Goal: Information Seeking & Learning: Learn about a topic

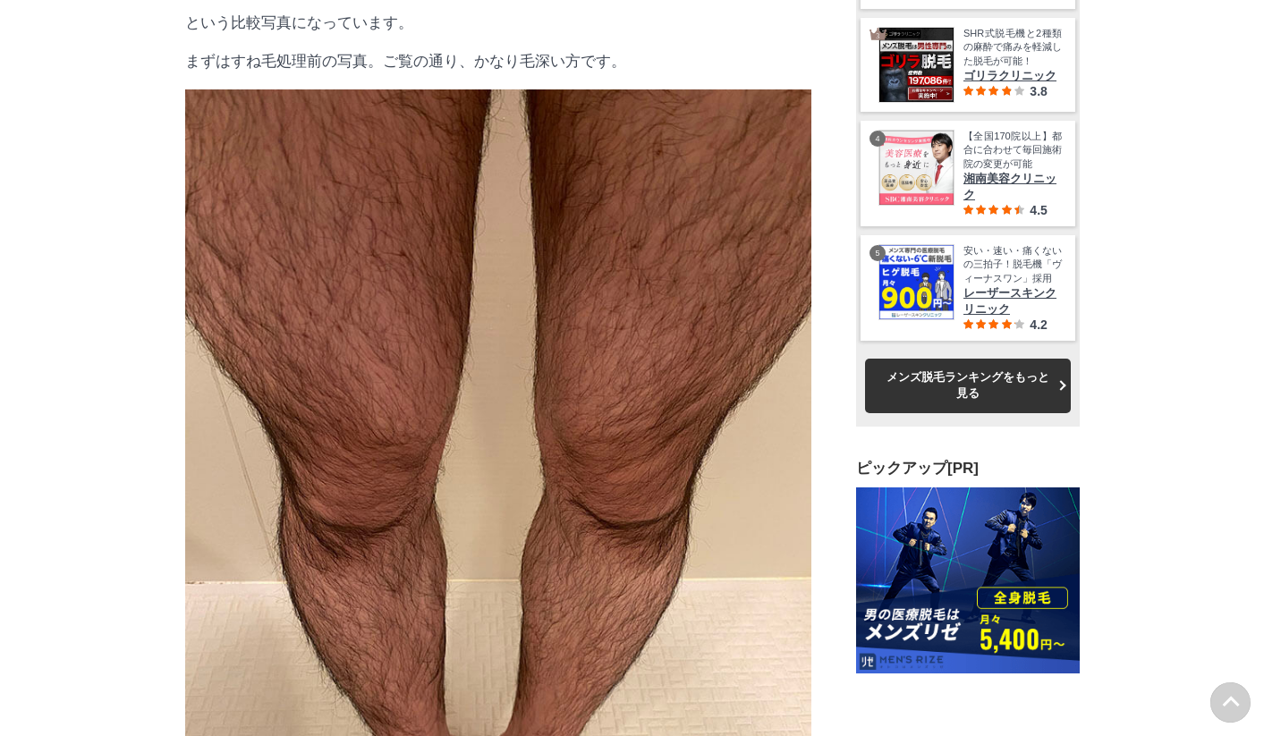
scroll to position [12073, 0]
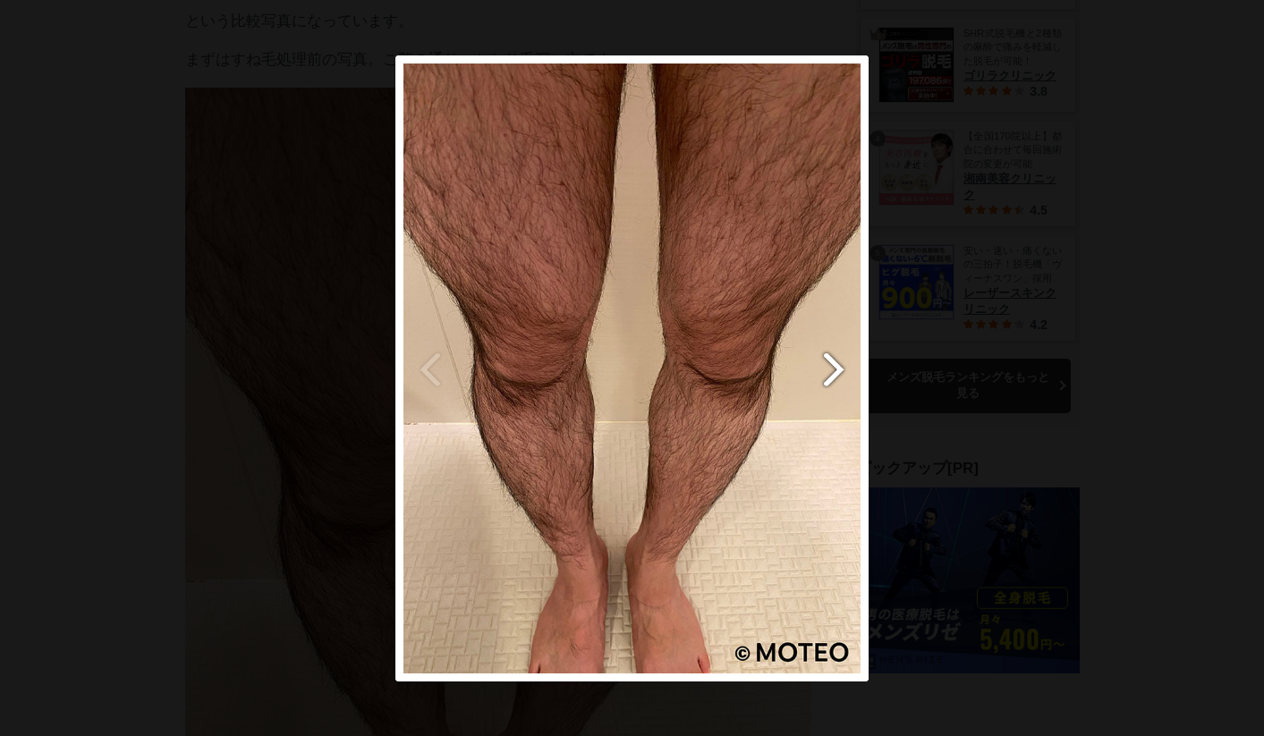
click at [842, 372] on button "next" at bounding box center [818, 368] width 89 height 626
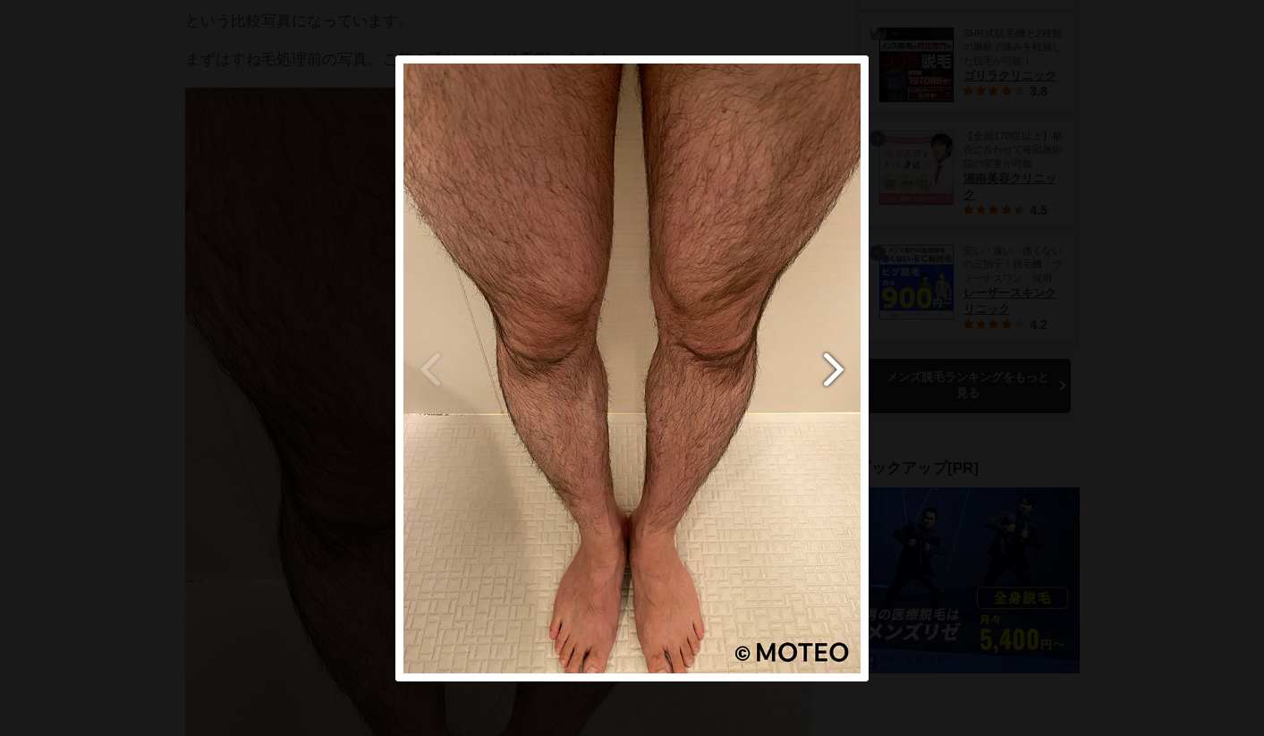
click at [842, 372] on button "next" at bounding box center [818, 368] width 89 height 626
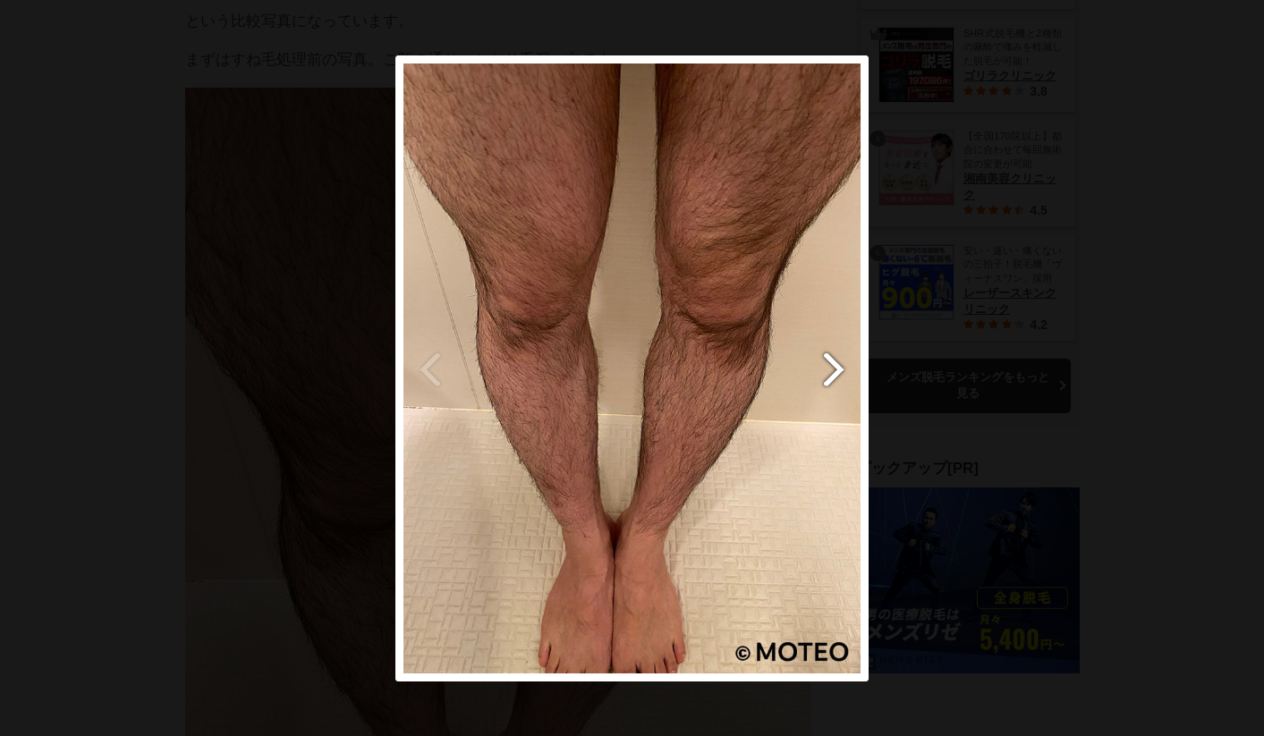
click at [842, 372] on button "next" at bounding box center [818, 368] width 89 height 626
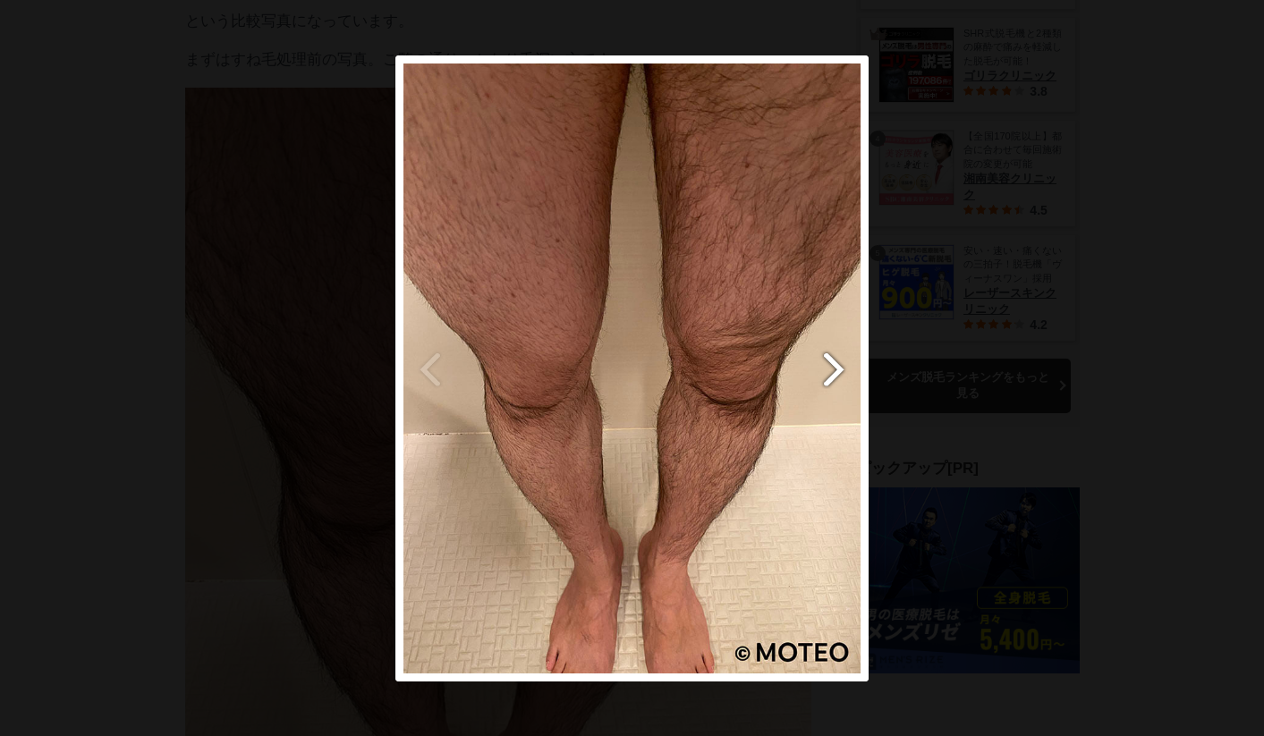
click at [842, 372] on button "next" at bounding box center [818, 368] width 89 height 626
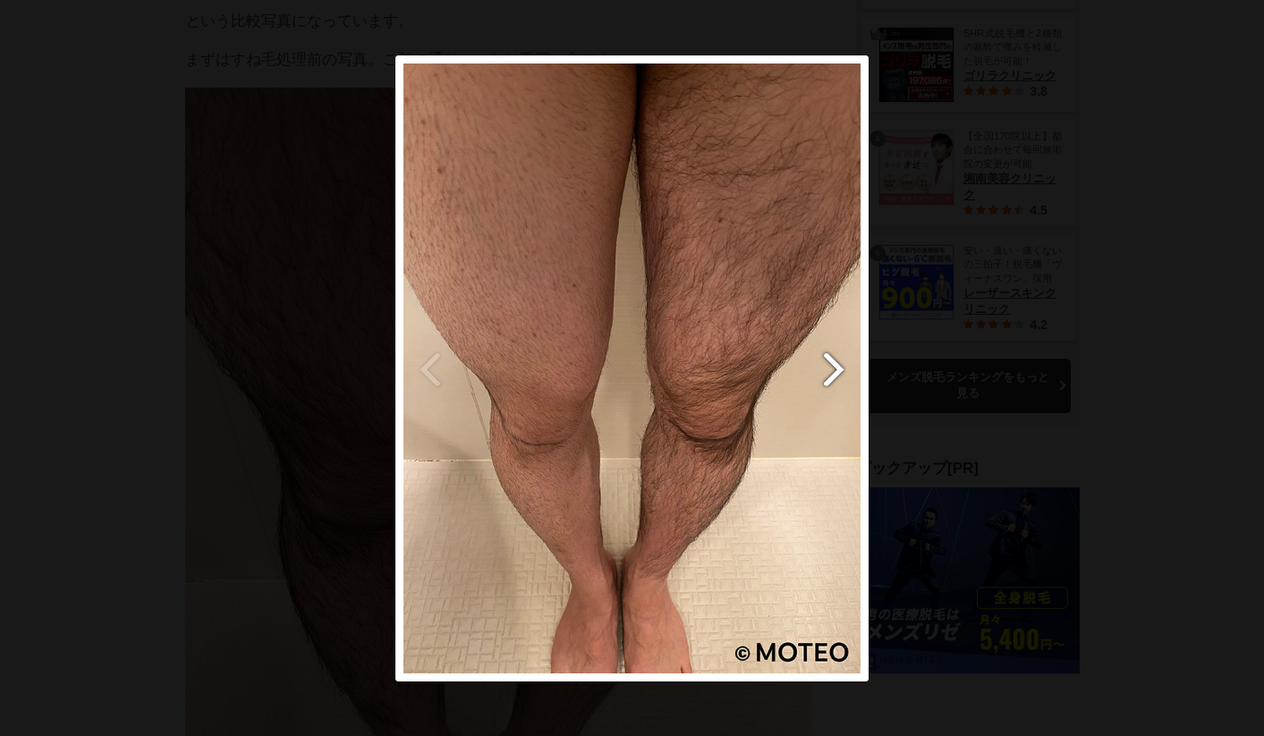
click at [842, 372] on button "next" at bounding box center [818, 368] width 89 height 626
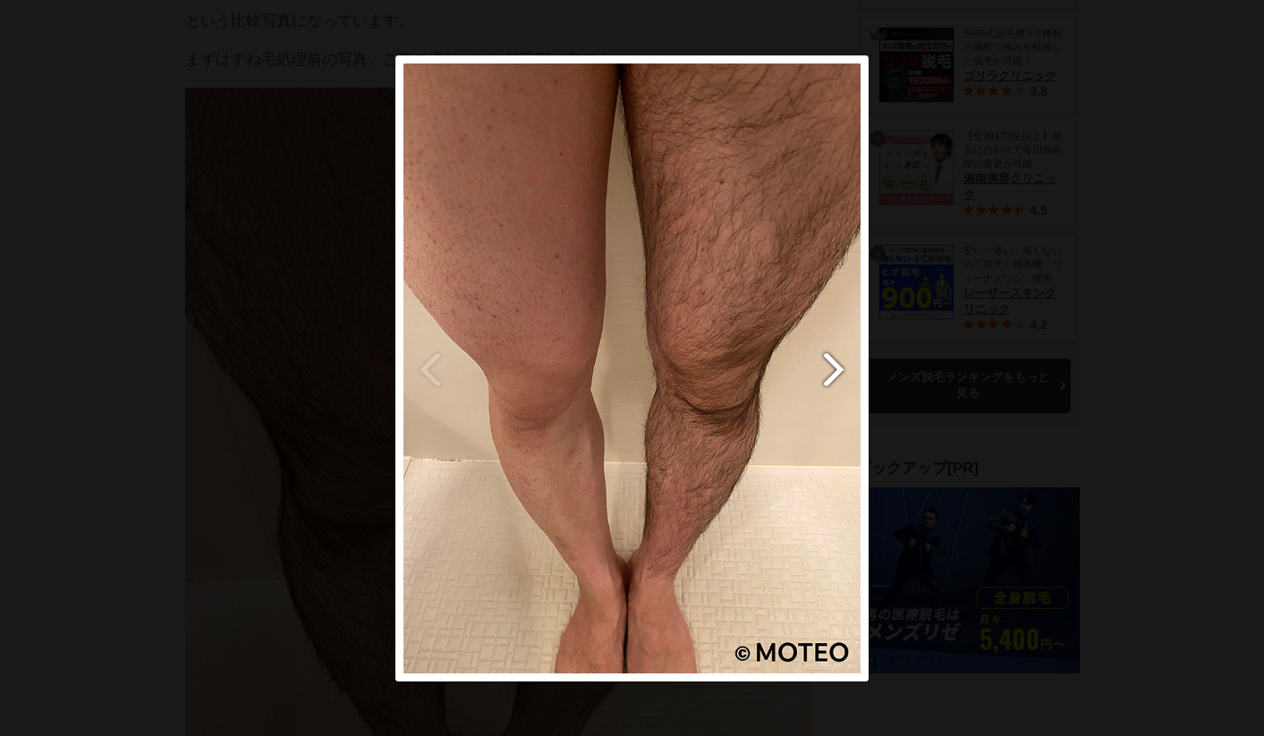
click at [842, 372] on button "next" at bounding box center [818, 368] width 89 height 626
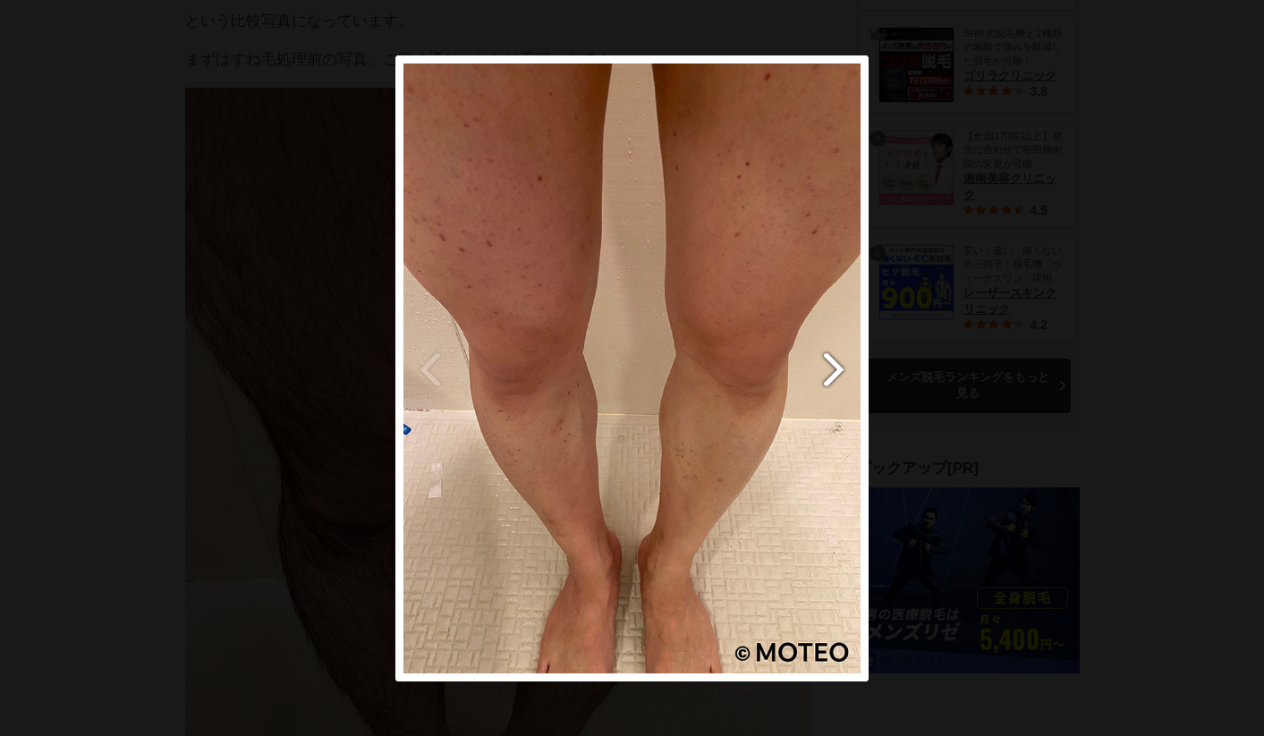
click at [842, 372] on button "next" at bounding box center [818, 368] width 89 height 626
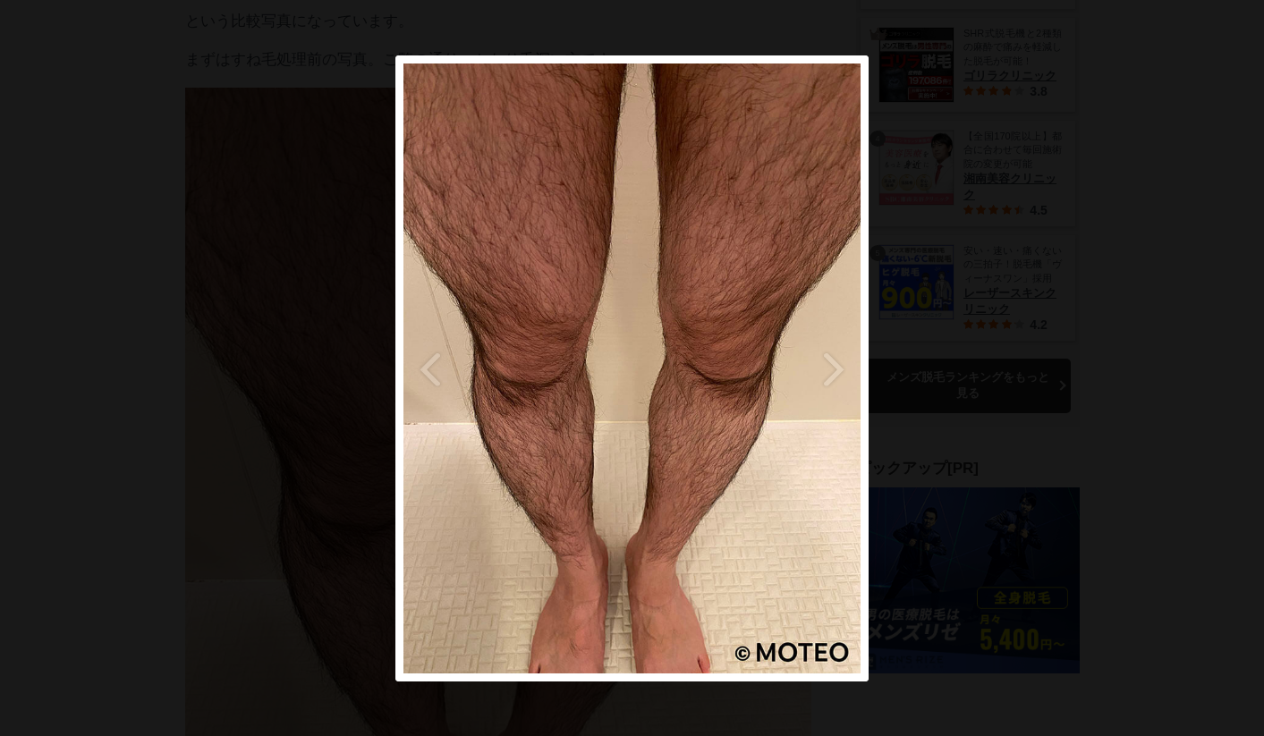
click at [959, 371] on div at bounding box center [632, 368] width 1264 height 736
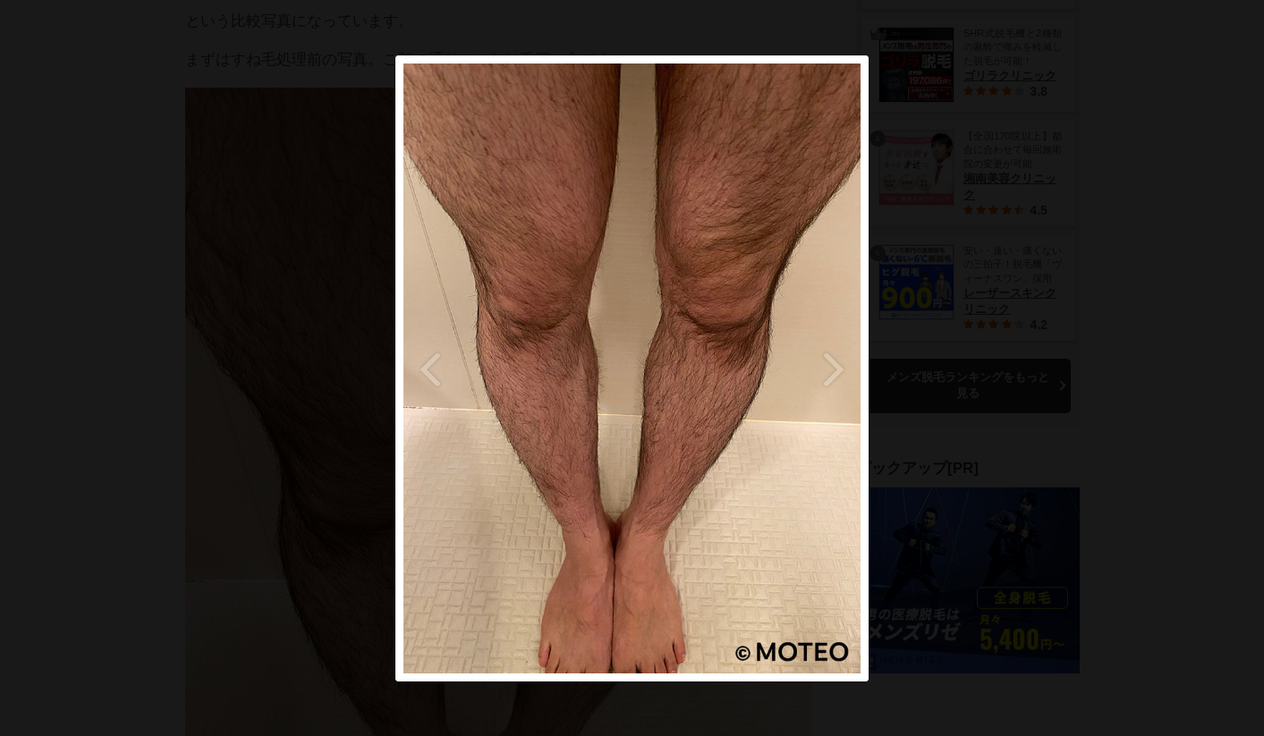
click at [964, 333] on div at bounding box center [632, 368] width 1264 height 736
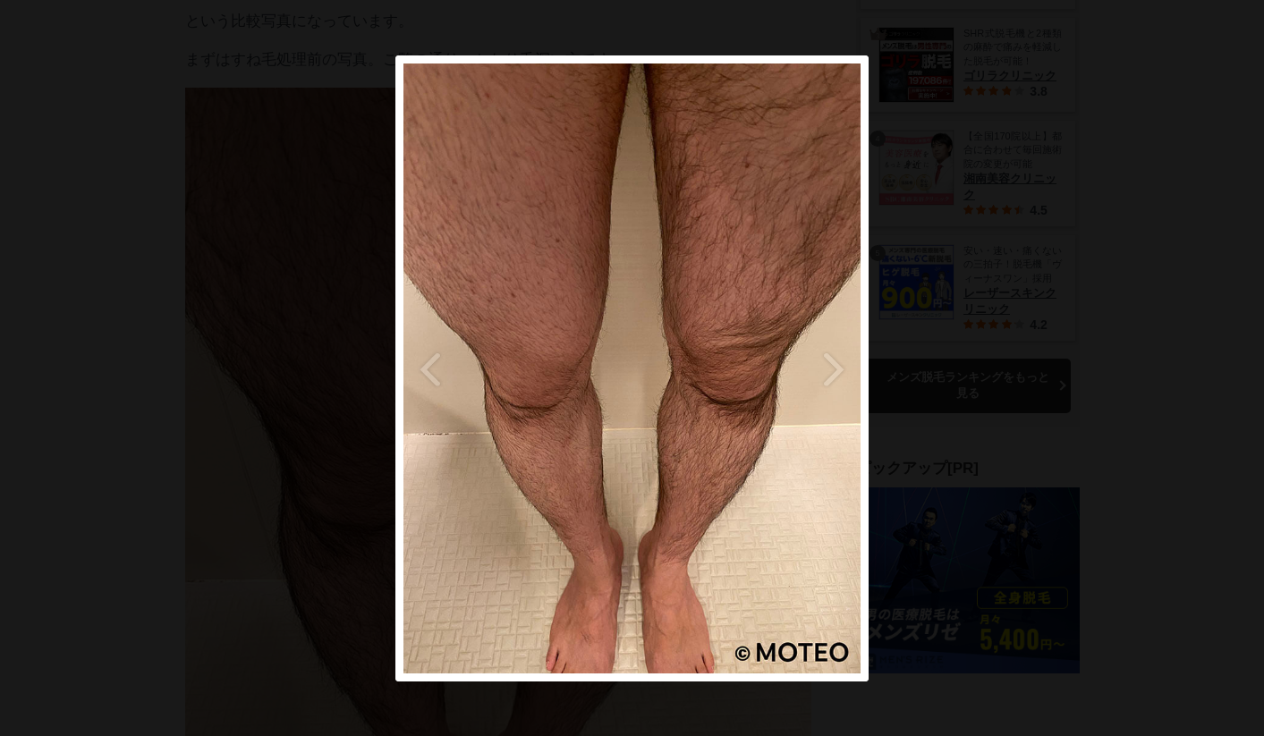
click at [935, 317] on div at bounding box center [632, 368] width 1264 height 736
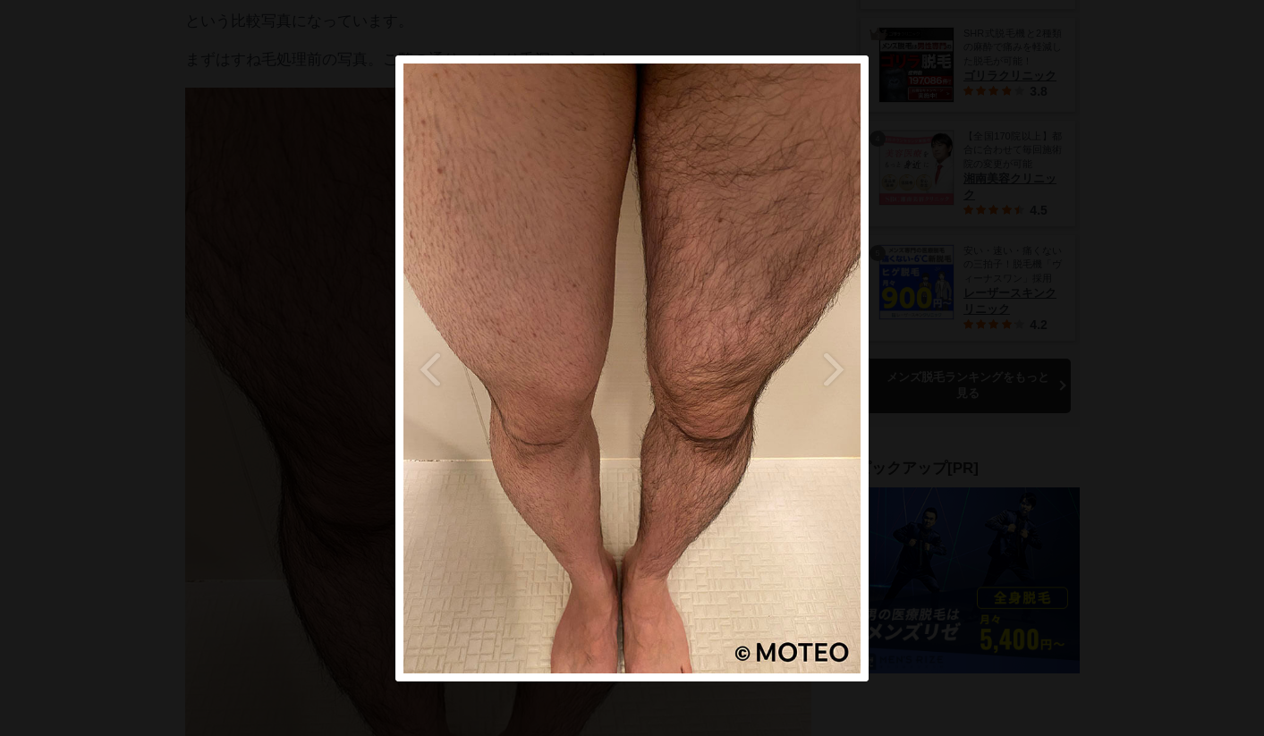
click at [1070, 355] on div at bounding box center [632, 368] width 1264 height 736
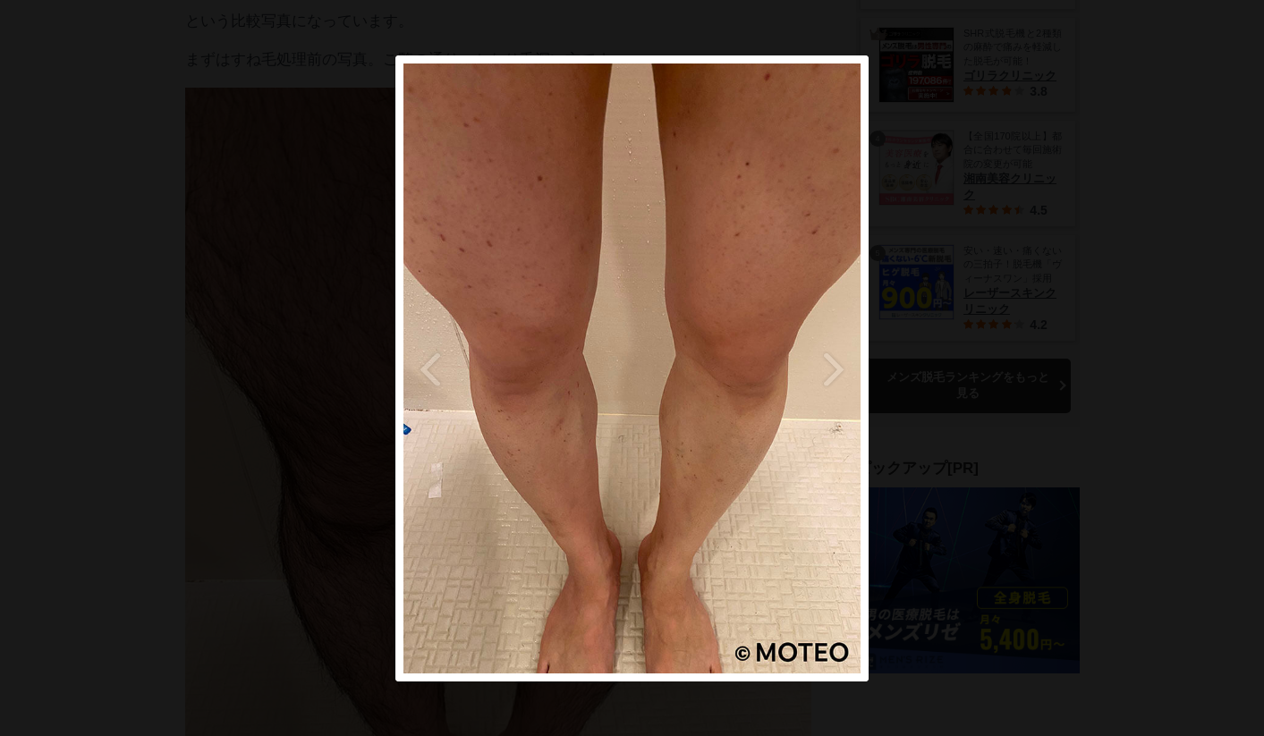
click at [1101, 348] on div at bounding box center [632, 368] width 1264 height 736
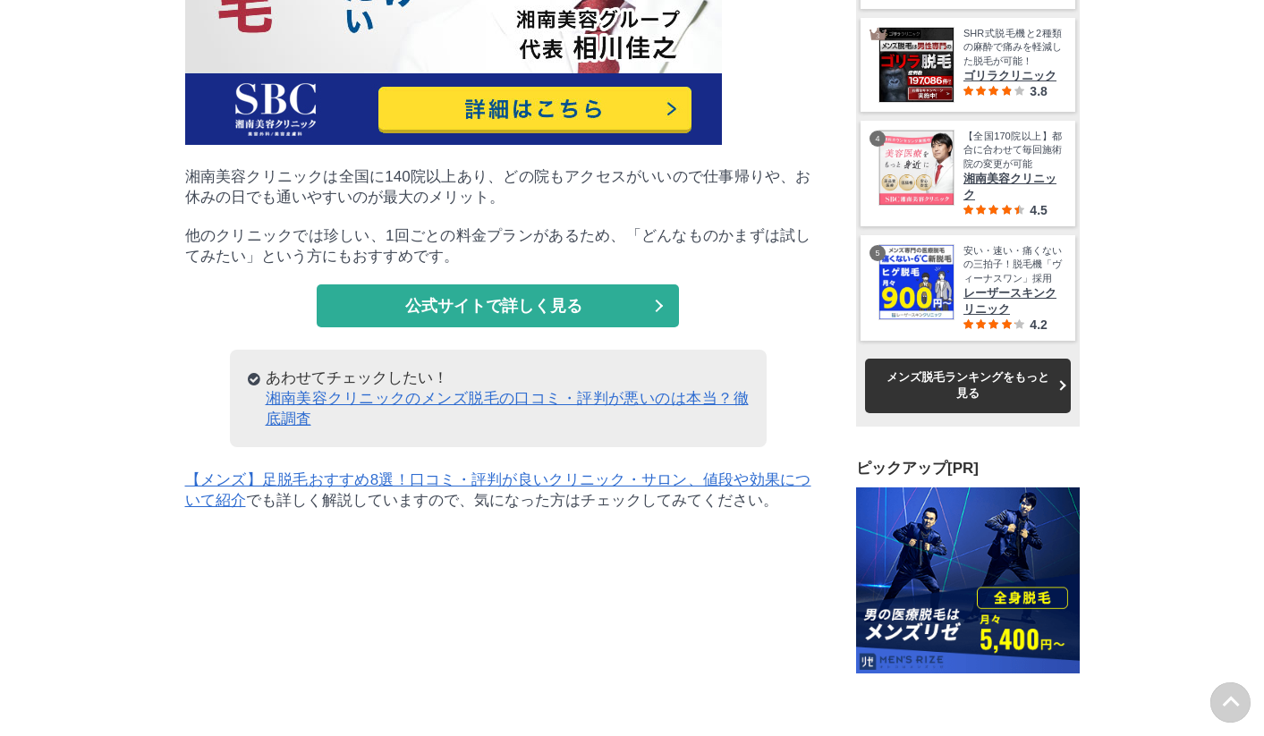
scroll to position [20300, 0]
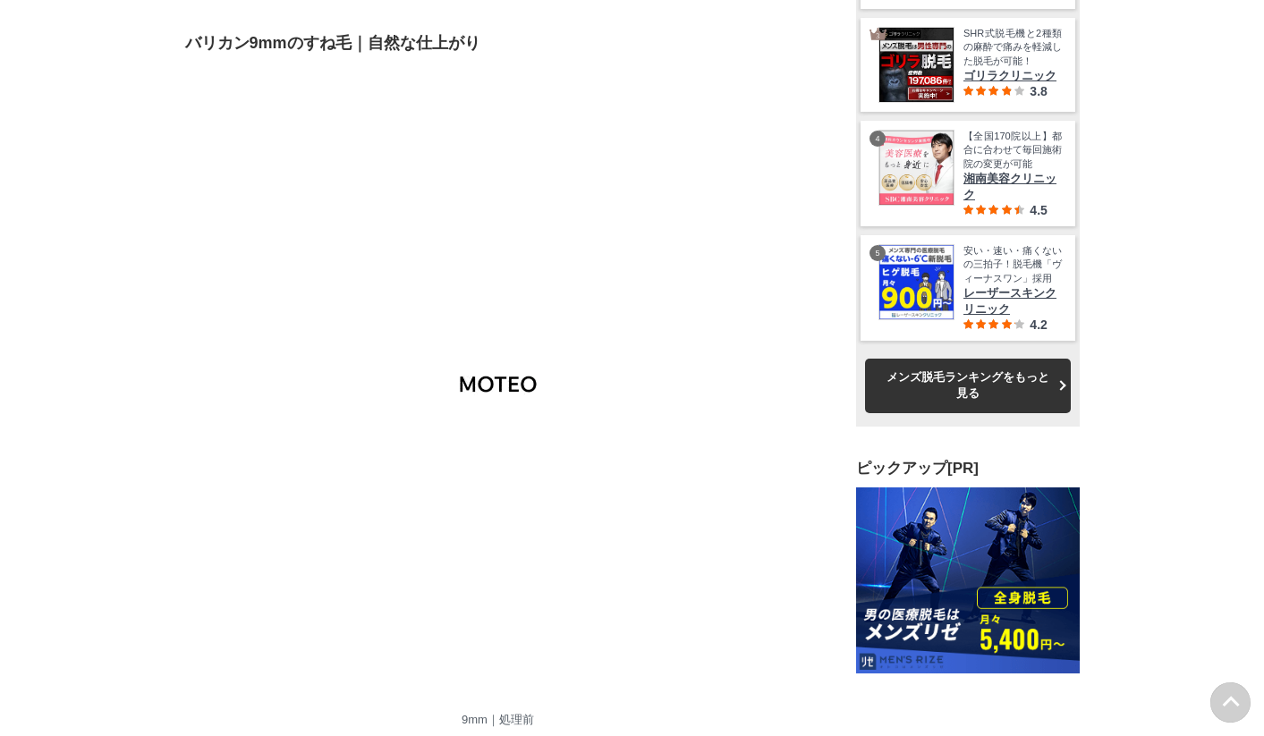
scroll to position [15686, 0]
